Goal: Book appointment/travel/reservation

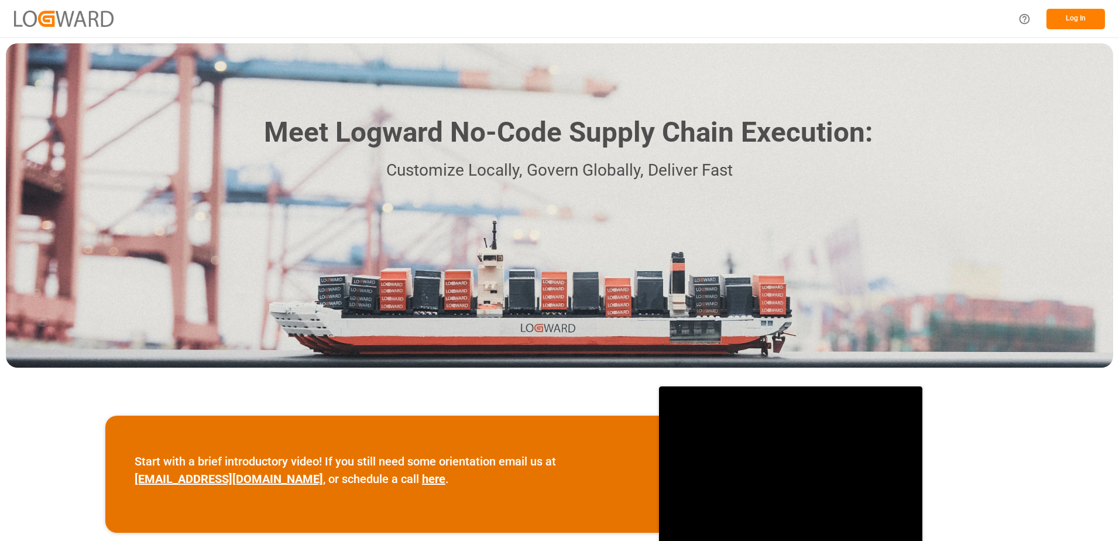
click at [1069, 21] on button "Log In" at bounding box center [1075, 19] width 59 height 20
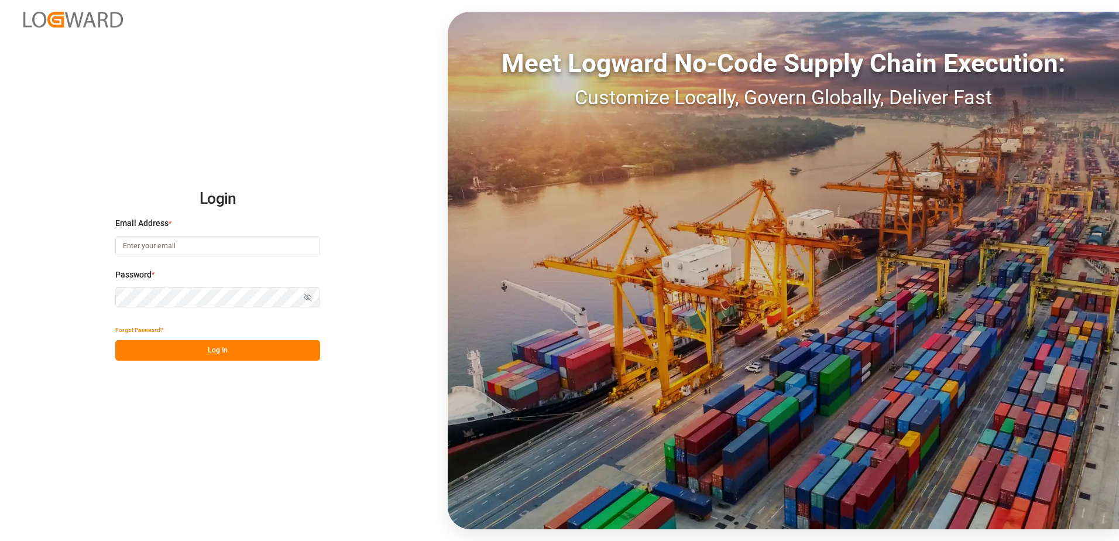
click at [245, 235] on div "Email Address *" at bounding box center [217, 243] width 205 height 52
click at [243, 245] on input at bounding box center [217, 246] width 205 height 20
type input "[PERSON_NAME][EMAIL_ADDRESS][DOMAIN_NAME]"
click at [311, 297] on icon "button" at bounding box center [310, 297] width 4 height 4
click at [202, 351] on button "Log In" at bounding box center [217, 350] width 205 height 20
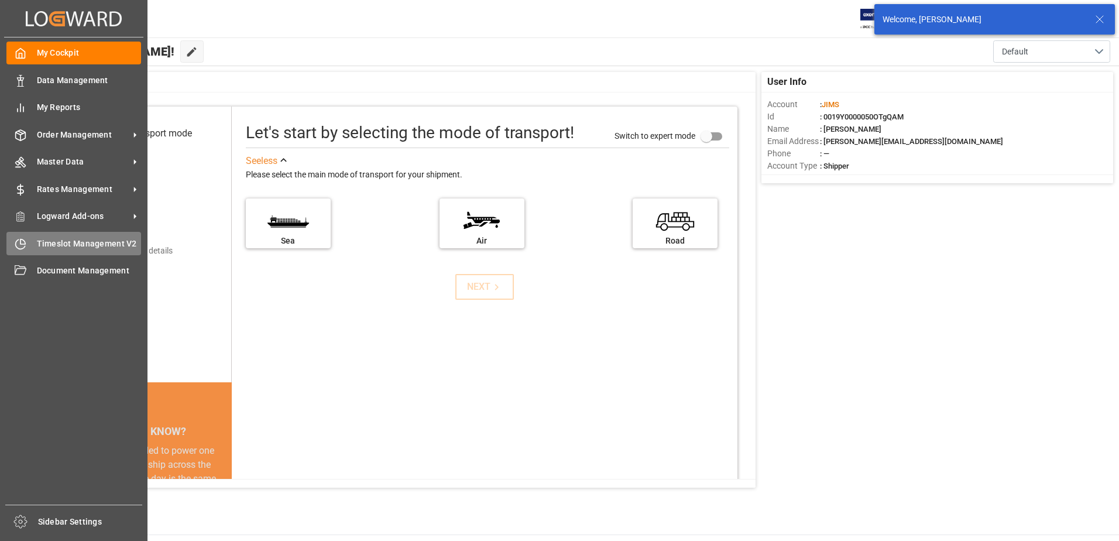
click at [19, 243] on icon at bounding box center [21, 244] width 12 height 12
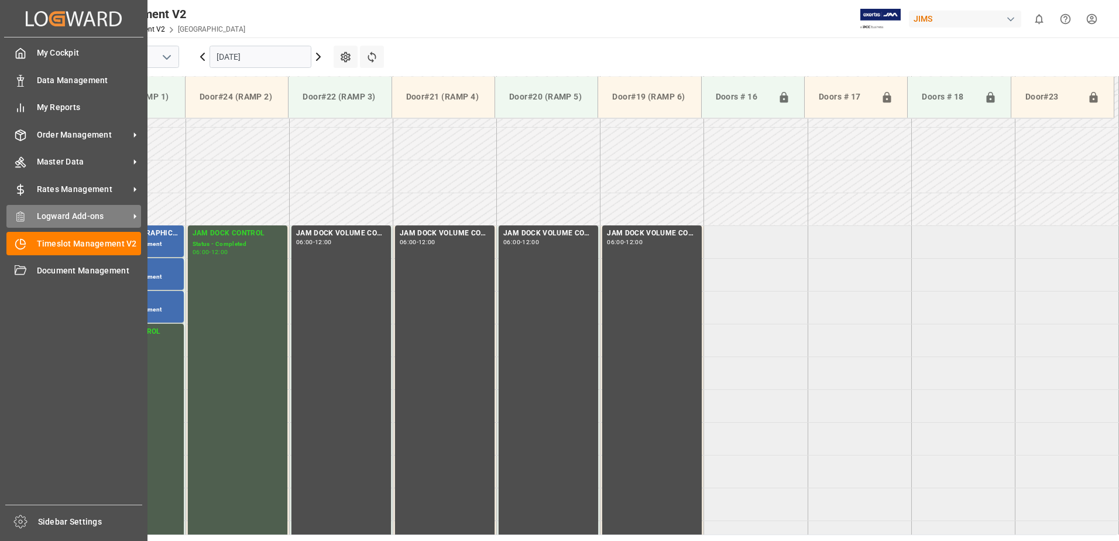
scroll to position [321, 0]
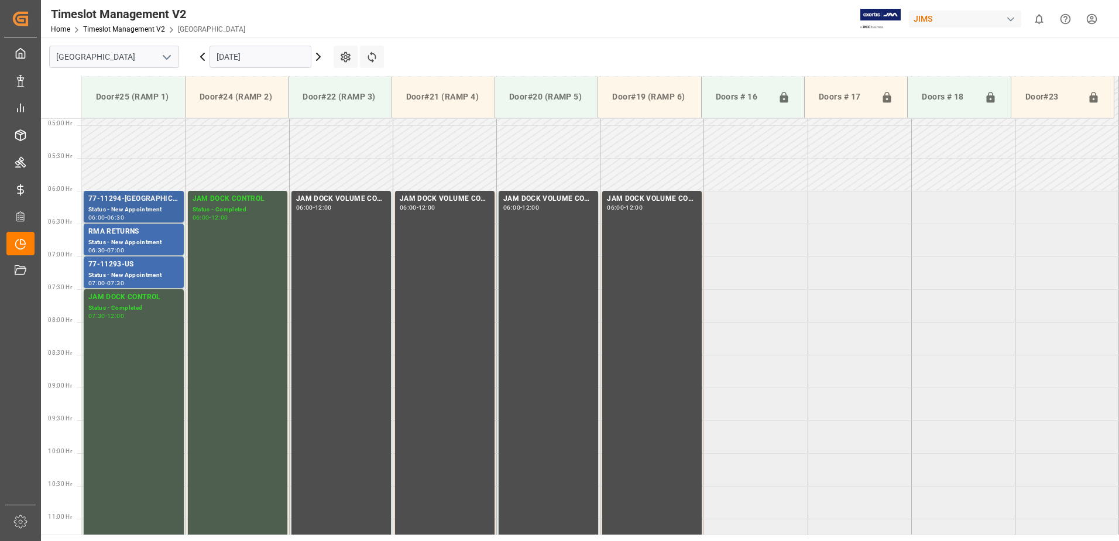
click at [121, 200] on div "77-11294-[GEOGRAPHIC_DATA]" at bounding box center [133, 199] width 91 height 12
click at [141, 270] on div "77-11293-US" at bounding box center [133, 265] width 91 height 12
click at [145, 233] on div "RMA RETURNS" at bounding box center [133, 232] width 91 height 12
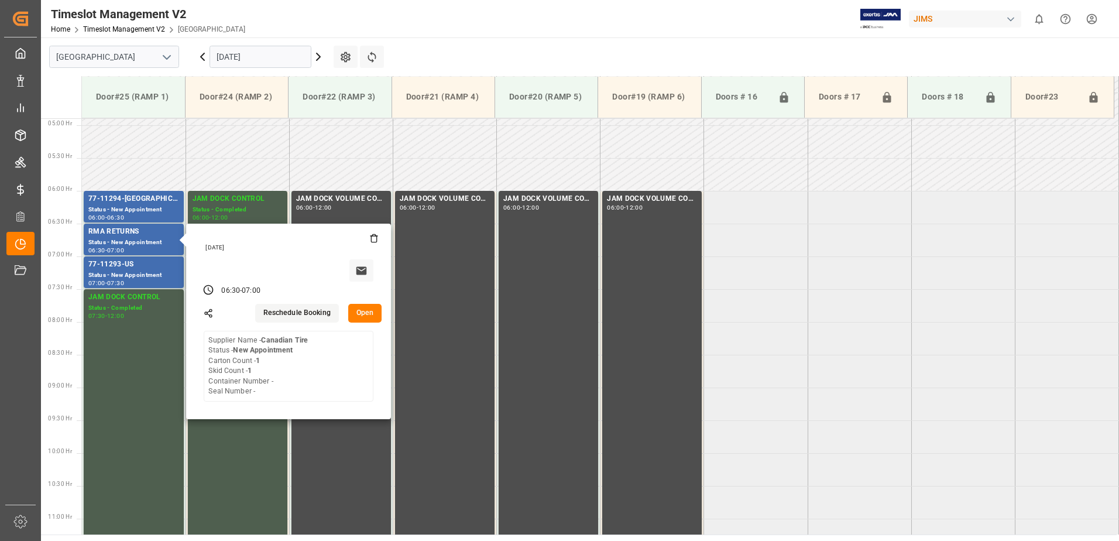
click at [269, 57] on input "[DATE]" at bounding box center [261, 57] width 102 height 22
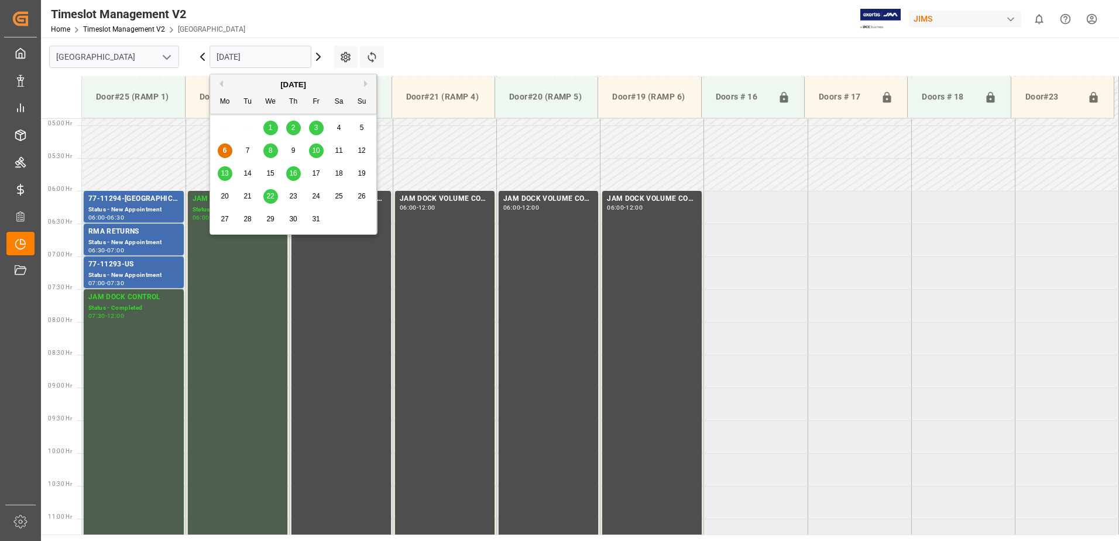
click at [269, 153] on span "8" at bounding box center [271, 150] width 4 height 8
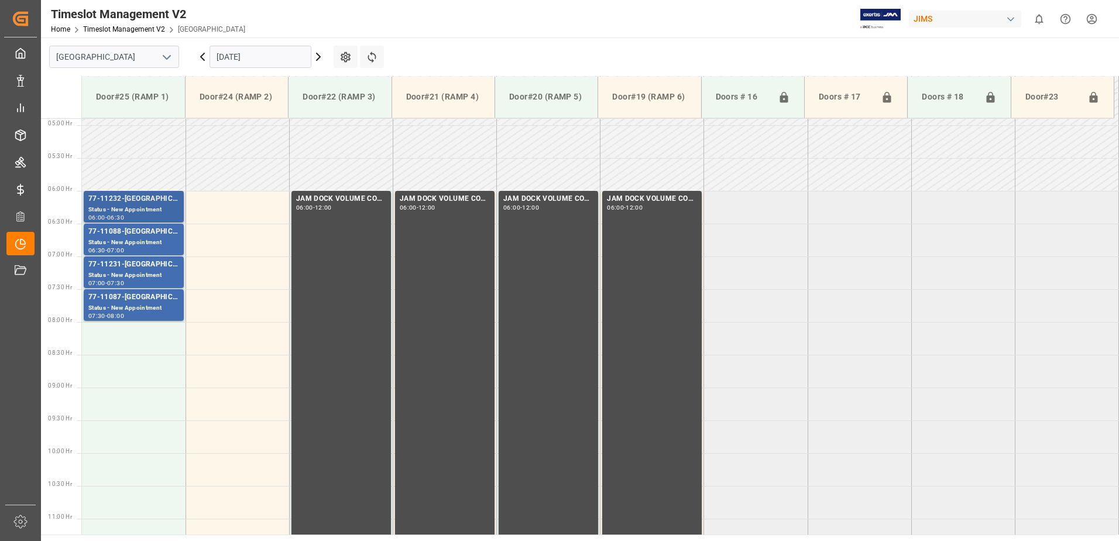
click at [137, 202] on div "77-11232-[GEOGRAPHIC_DATA]" at bounding box center [133, 199] width 91 height 12
click at [150, 234] on div "77-11088-[GEOGRAPHIC_DATA]" at bounding box center [133, 232] width 91 height 12
click at [164, 265] on div "77-11231-[GEOGRAPHIC_DATA]" at bounding box center [133, 265] width 91 height 12
click at [174, 297] on div "77-11087-[GEOGRAPHIC_DATA]" at bounding box center [133, 297] width 91 height 12
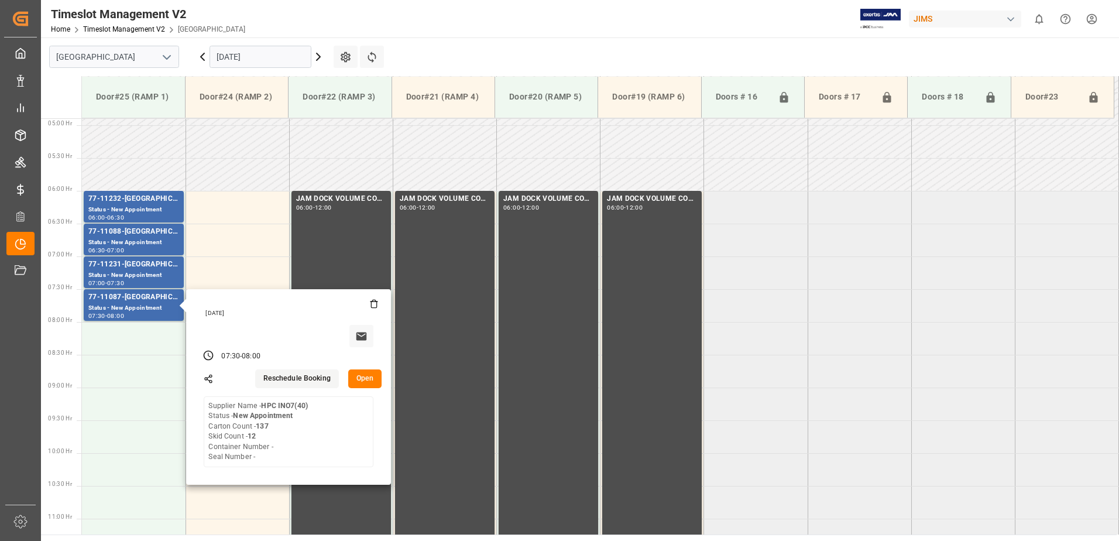
click at [282, 57] on input "[DATE]" at bounding box center [261, 57] width 102 height 22
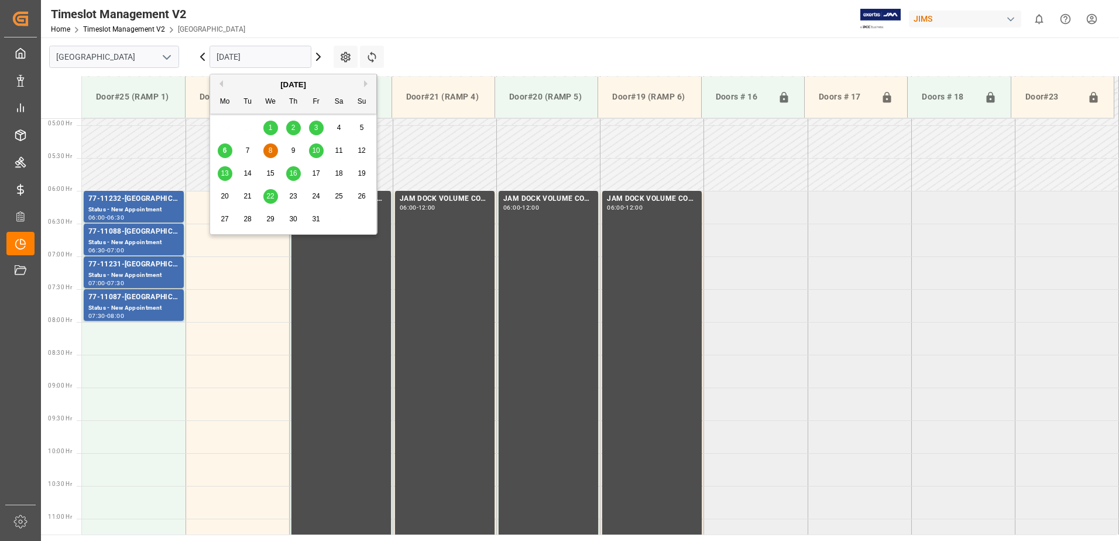
click at [222, 152] on div "6" at bounding box center [225, 151] width 15 height 14
